Goal: Information Seeking & Learning: Learn about a topic

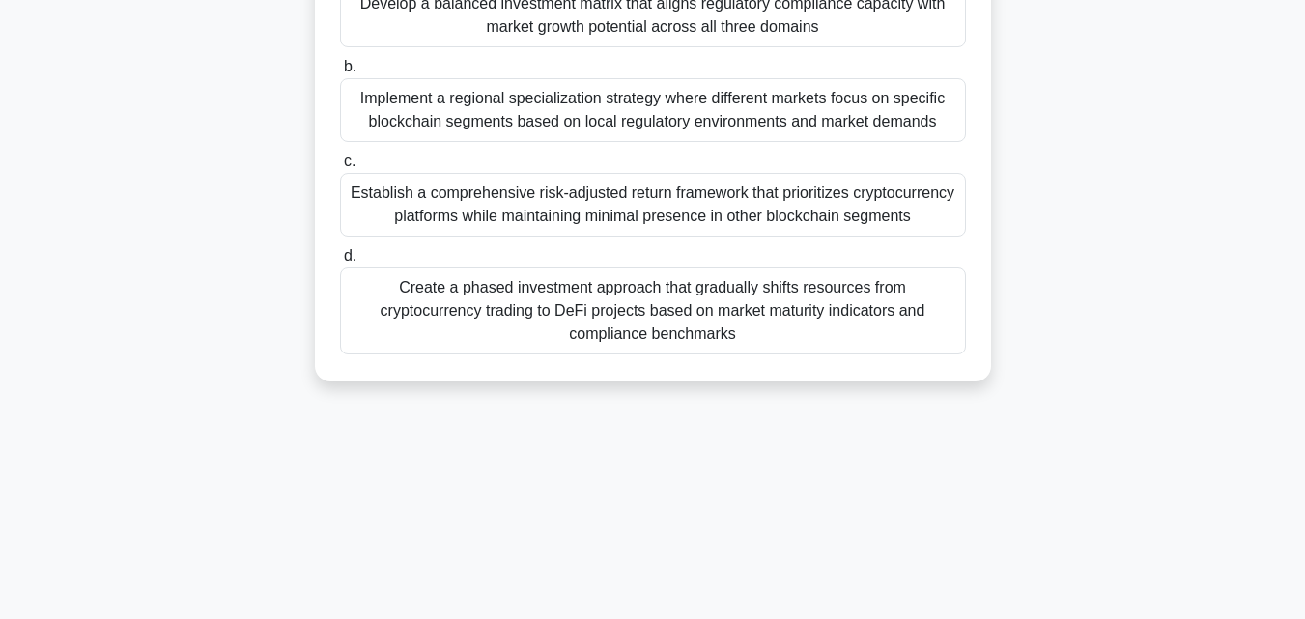
scroll to position [38, 0]
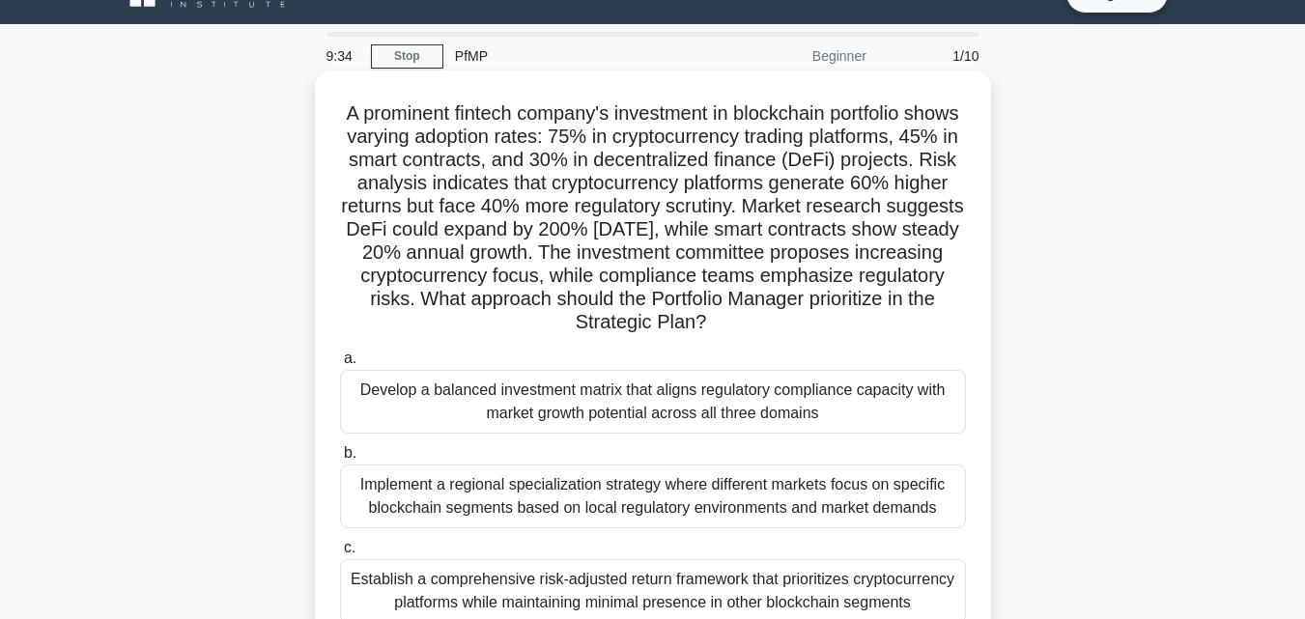
click at [382, 395] on div "Develop a balanced investment matrix that aligns regulatory compliance capacity…" at bounding box center [653, 402] width 626 height 64
click at [340, 365] on input "a. Develop a balanced investment matrix that aligns regulatory compliance capac…" at bounding box center [340, 359] width 0 height 13
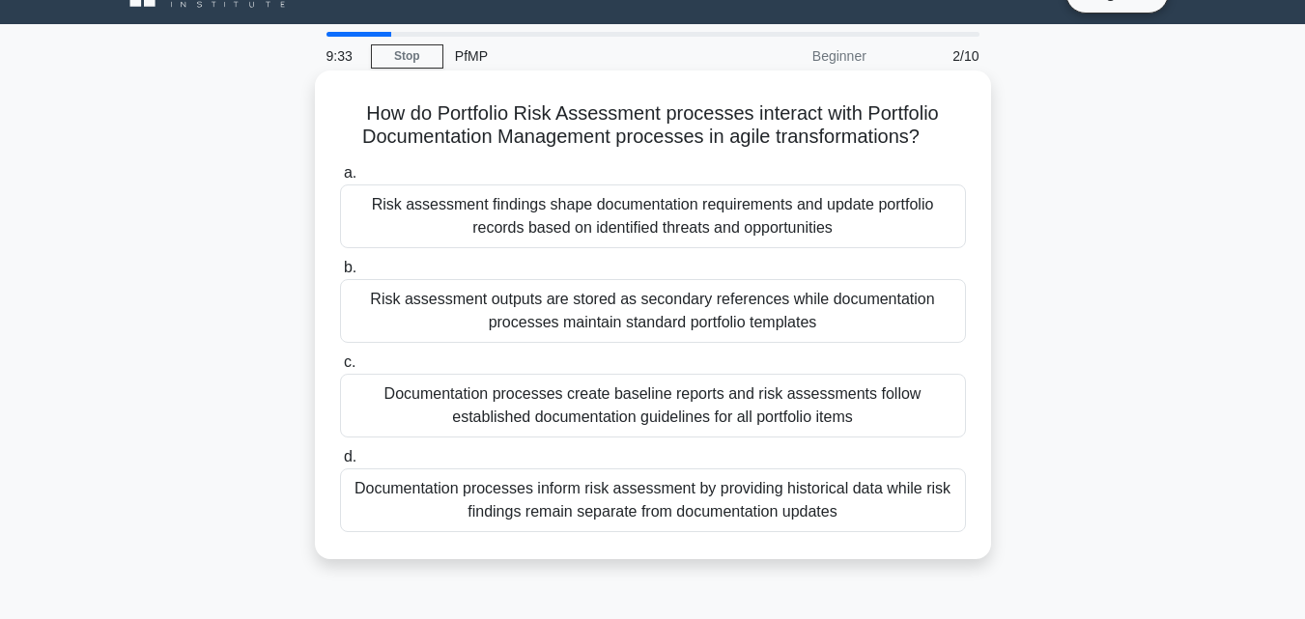
scroll to position [0, 0]
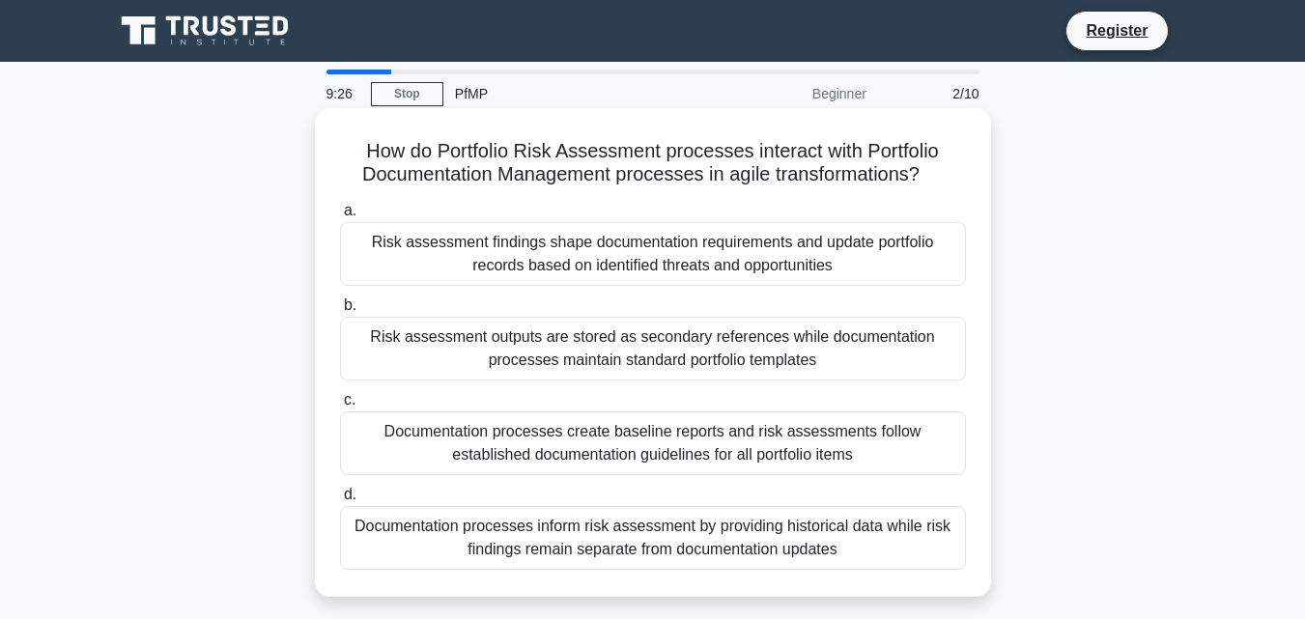
click at [523, 345] on div "Risk assessment outputs are stored as secondary references while documentation …" at bounding box center [653, 349] width 626 height 64
click at [340, 312] on input "b. Risk assessment outputs are stored as secondary references while documentati…" at bounding box center [340, 306] width 0 height 13
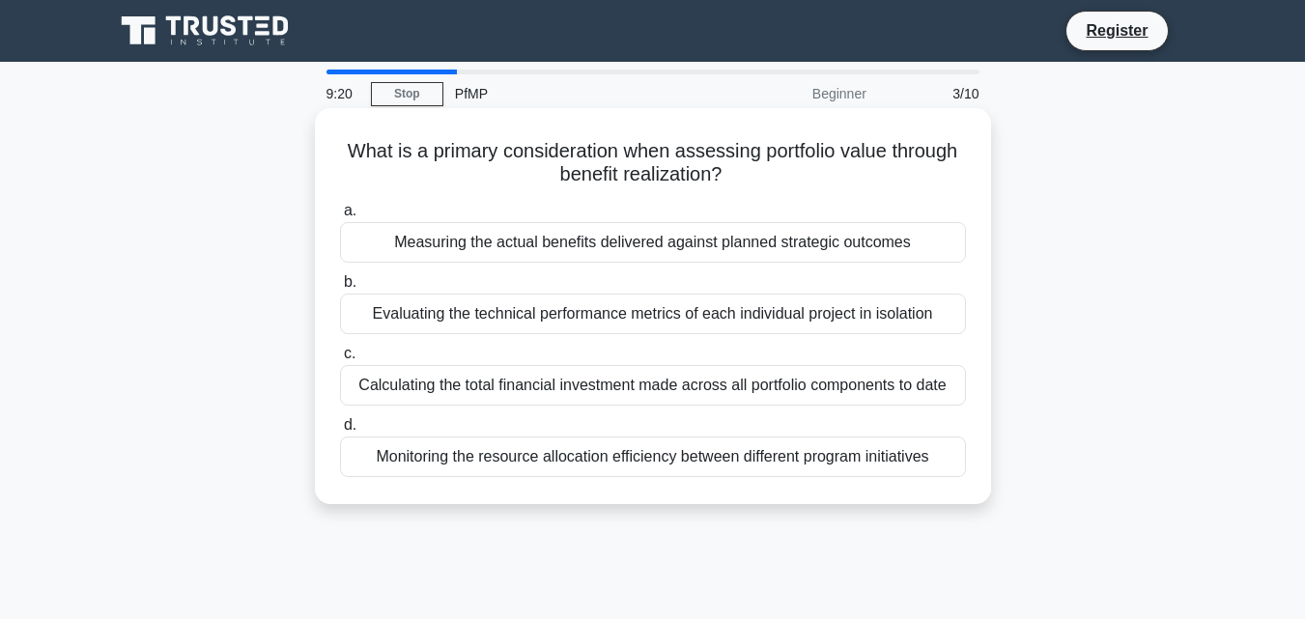
click at [559, 243] on div "Measuring the actual benefits delivered against planned strategic outcomes" at bounding box center [653, 242] width 626 height 41
click at [340, 217] on input "a. Measuring the actual benefits delivered against planned strategic outcomes" at bounding box center [340, 211] width 0 height 13
